Goal: Information Seeking & Learning: Learn about a topic

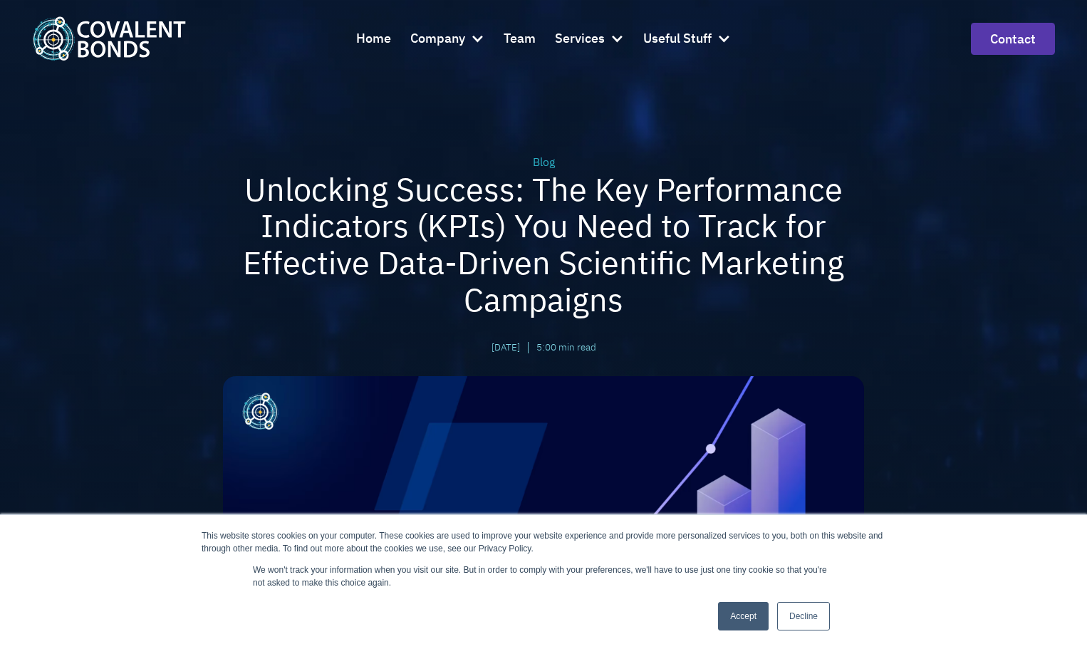
click at [141, 24] on img "home" at bounding box center [109, 37] width 154 height 43
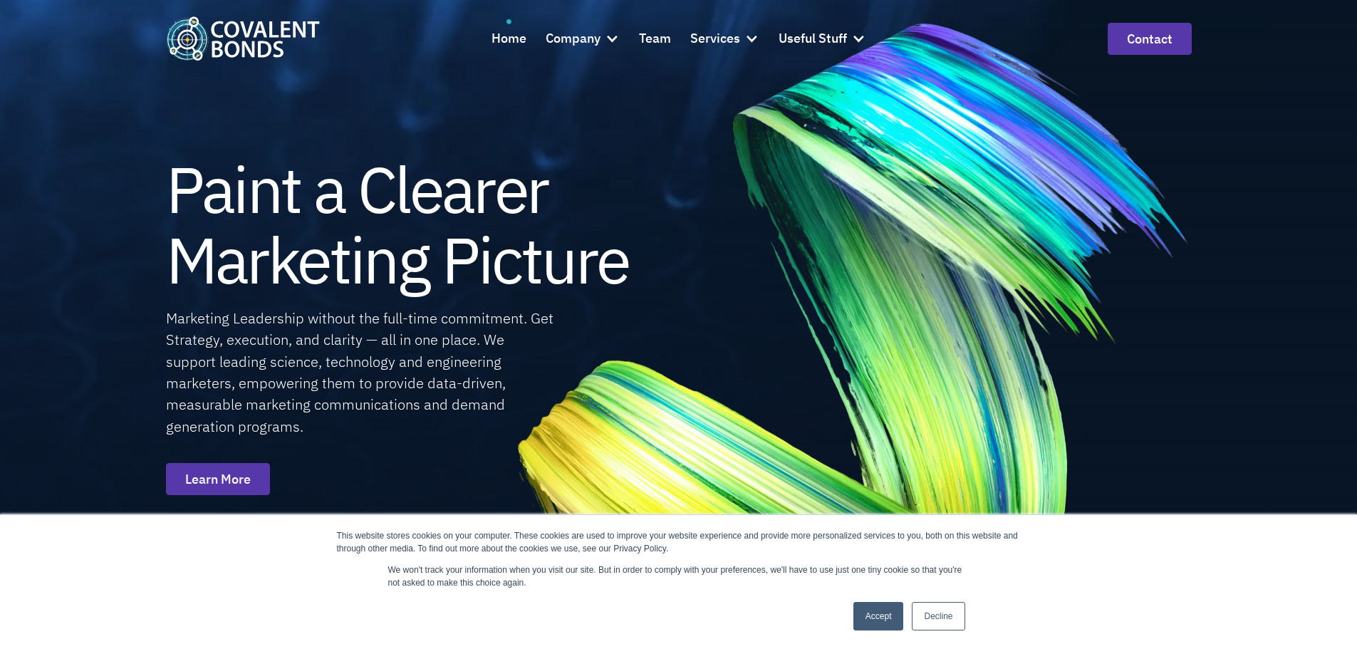
scroll to position [356, 0]
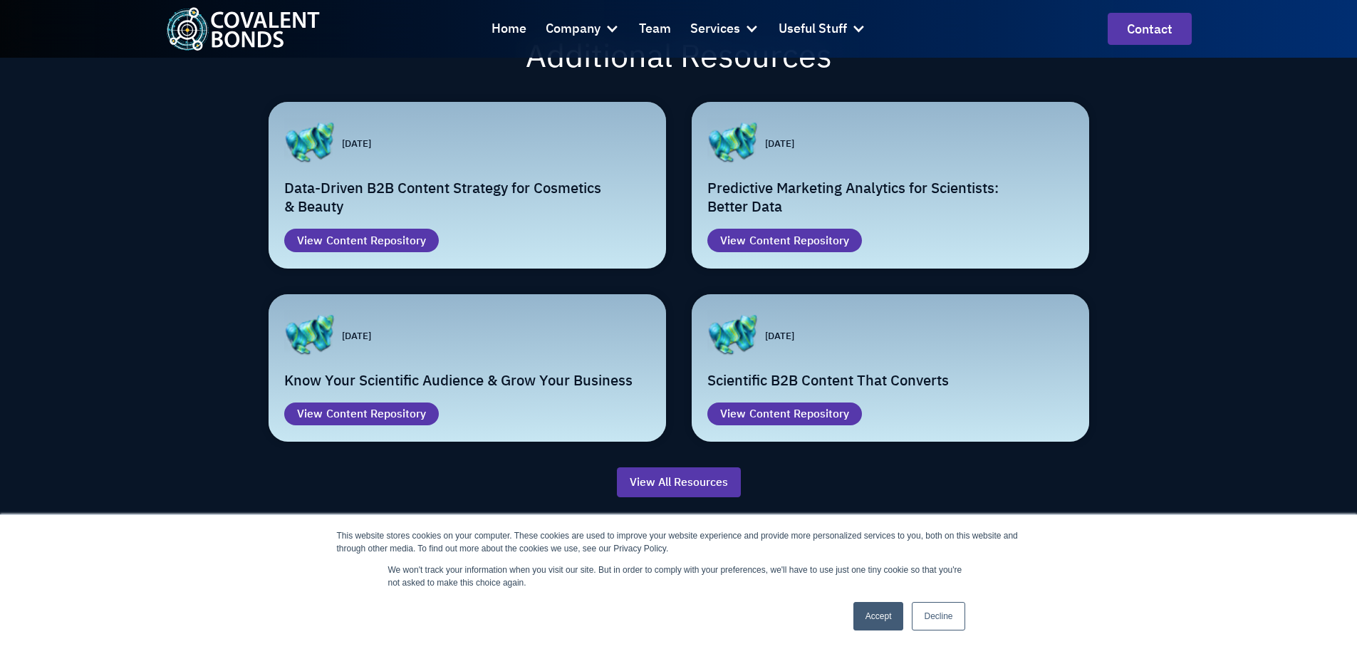
scroll to position [1567, 0]
